Goal: Information Seeking & Learning: Compare options

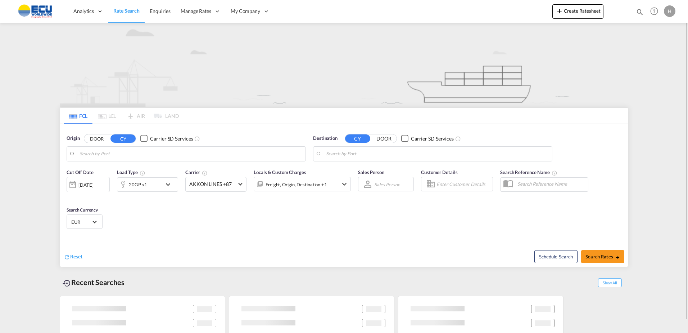
type input "Fos-[GEOGRAPHIC_DATA], [GEOGRAPHIC_DATA]"
type input "[GEOGRAPHIC_DATA], [GEOGRAPHIC_DATA]"
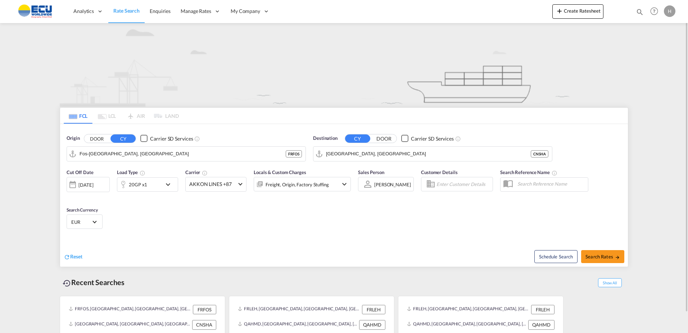
click at [154, 184] on div "20GP x1" at bounding box center [139, 184] width 45 height 14
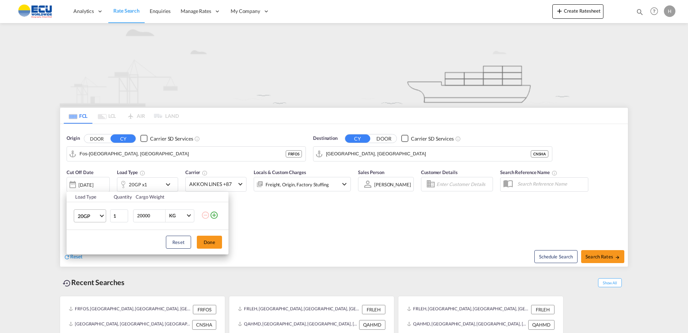
click at [89, 220] on md-select-value "20GP" at bounding box center [91, 216] width 29 height 12
click at [90, 246] on md-option "40HC" at bounding box center [96, 250] width 49 height 17
drag, startPoint x: 203, startPoint y: 242, endPoint x: 213, endPoint y: 192, distance: 51.7
click at [204, 242] on button "Done" at bounding box center [209, 241] width 25 height 13
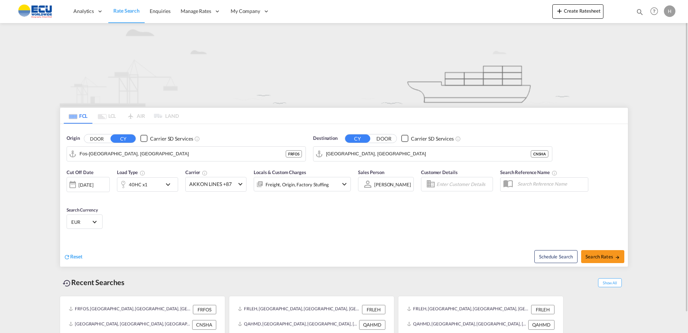
click at [211, 172] on div "Carrier AKKON LINES +87 Online Rates 0 All (36) CMA CGM SPOTON API CMACGM API (…" at bounding box center [215, 179] width 61 height 23
click at [212, 179] on md-select-value "AKKON LINES +87" at bounding box center [216, 184] width 60 height 14
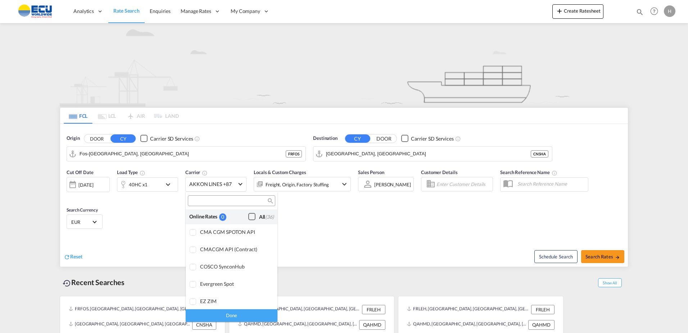
click at [248, 214] on div "Checkbox No Ink" at bounding box center [251, 216] width 7 height 7
click at [230, 313] on div "Done" at bounding box center [232, 315] width 92 height 13
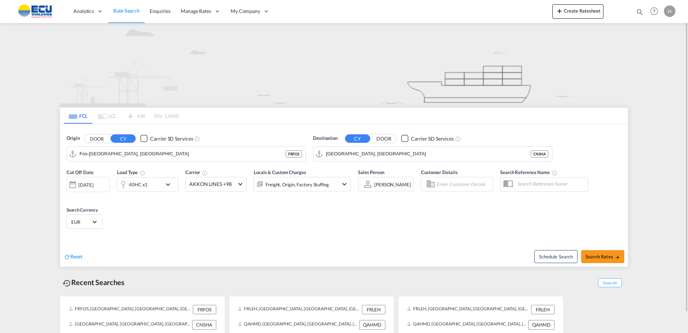
click at [299, 185] on div "Freight, Origin, Factory Stuffing" at bounding box center [297, 184] width 63 height 10
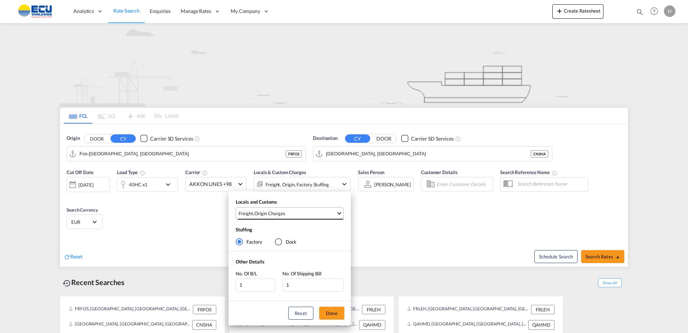
click at [311, 215] on span "Freight , Origin Charges" at bounding box center [288, 213] width 98 height 6
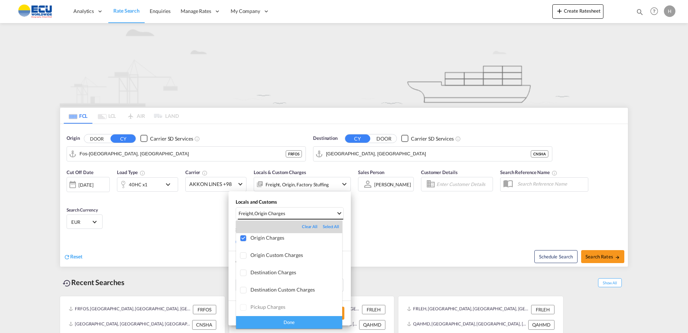
scroll to position [38, 0]
click at [428, 234] on md-backdrop at bounding box center [344, 166] width 688 height 333
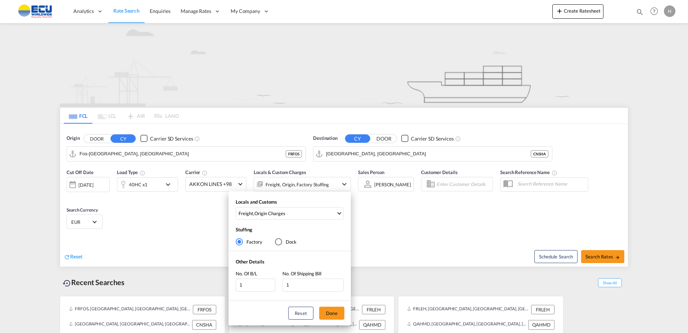
click at [190, 153] on div "Locals and Customs Freight , Origin Charges Stuffing Factory Dock Other Details…" at bounding box center [344, 166] width 688 height 333
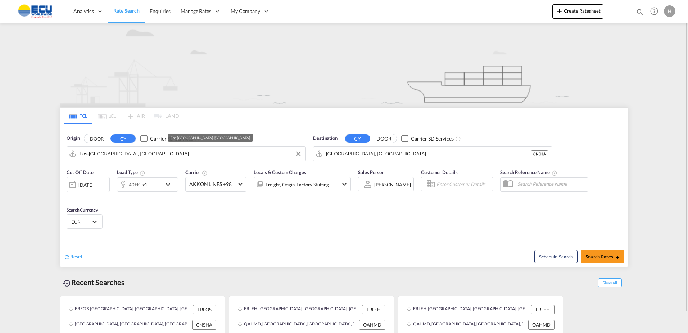
click at [204, 154] on input "Fos-[GEOGRAPHIC_DATA], [GEOGRAPHIC_DATA]" at bounding box center [191, 153] width 222 height 11
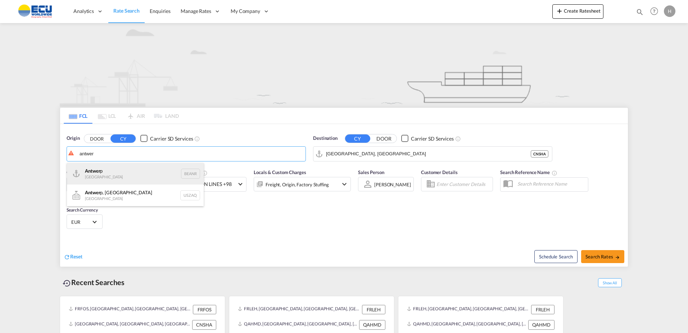
click at [144, 172] on div "Antwer p Belgium BEANR" at bounding box center [135, 174] width 137 height 22
type input "[GEOGRAPHIC_DATA], BEANR"
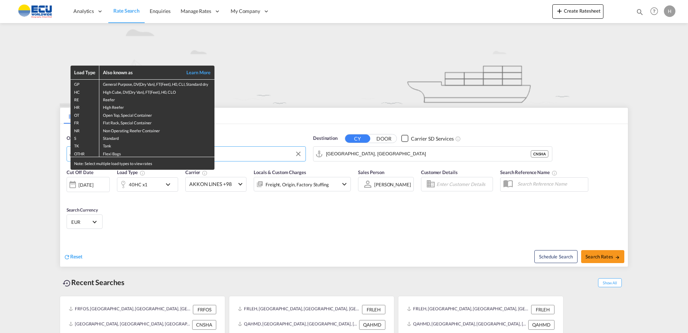
click at [366, 156] on div "Load Type Also known as Learn More GP General Purpose, DV(Dry Van), FT(Feet), H…" at bounding box center [344, 166] width 688 height 333
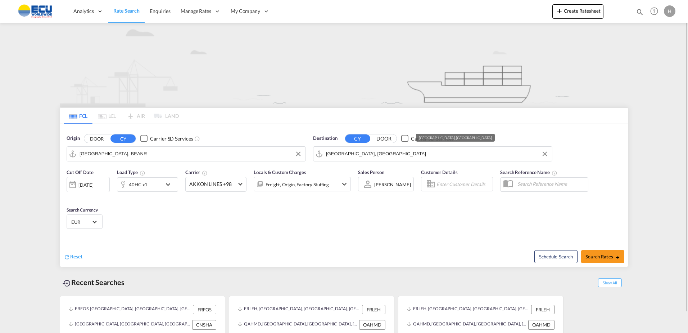
click at [370, 155] on input "[GEOGRAPHIC_DATA], [GEOGRAPHIC_DATA]" at bounding box center [437, 153] width 222 height 11
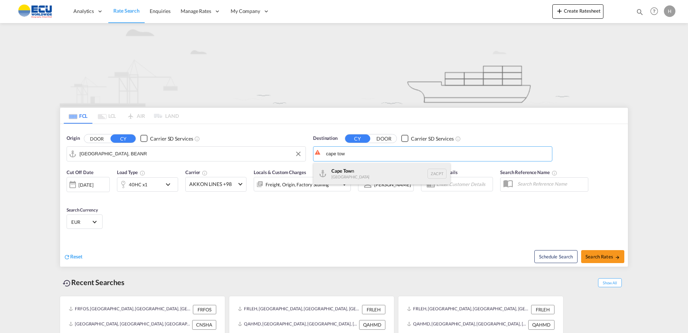
click at [359, 171] on div "Cape Tow n [GEOGRAPHIC_DATA] ZACPT" at bounding box center [382, 174] width 137 height 22
type input "[GEOGRAPHIC_DATA], ZACPT"
click at [284, 212] on div "Cut Off Date [DATE] [DATE] Load Type 40HC x1 Carrier AKKON LINES +98 Locals & C…" at bounding box center [344, 200] width 568 height 70
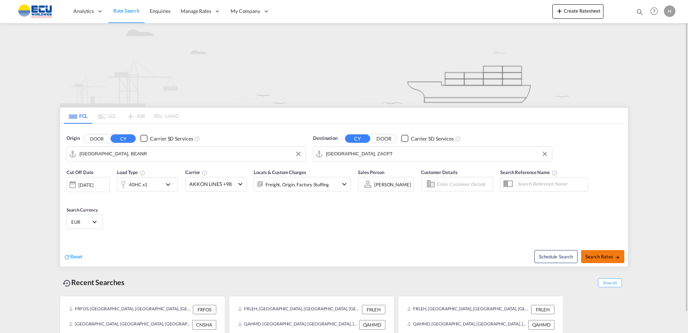
click at [600, 257] on span "Search Rates" at bounding box center [603, 256] width 35 height 6
type input "BEANR to ZACPT / [DATE]"
